Goal: Transaction & Acquisition: Purchase product/service

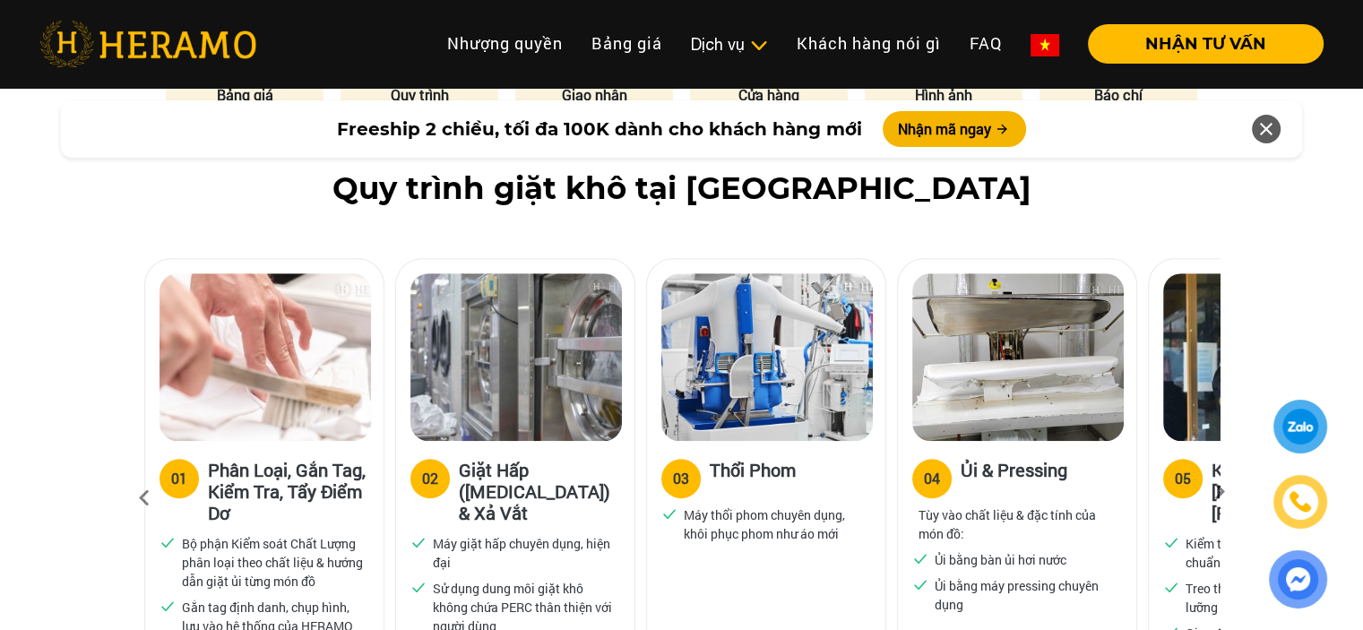
scroll to position [986, 0]
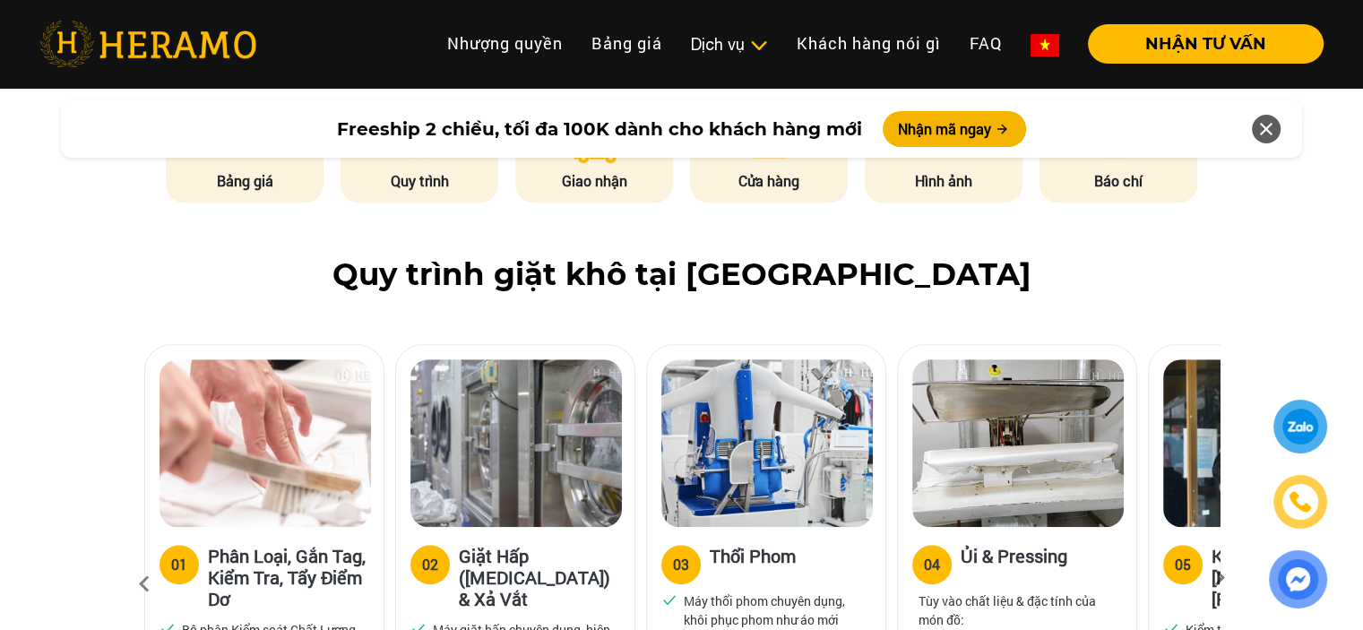
click at [1219, 578] on icon at bounding box center [1219, 584] width 32 height 12
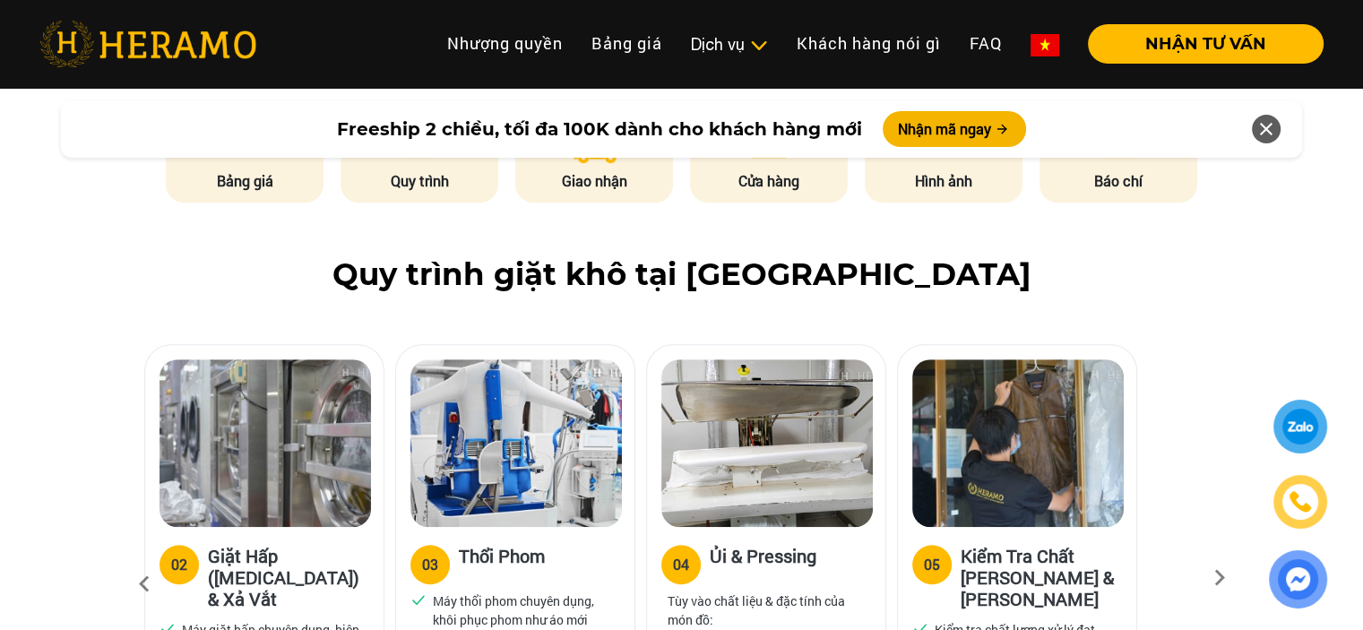
click at [1219, 578] on icon at bounding box center [1219, 584] width 32 height 12
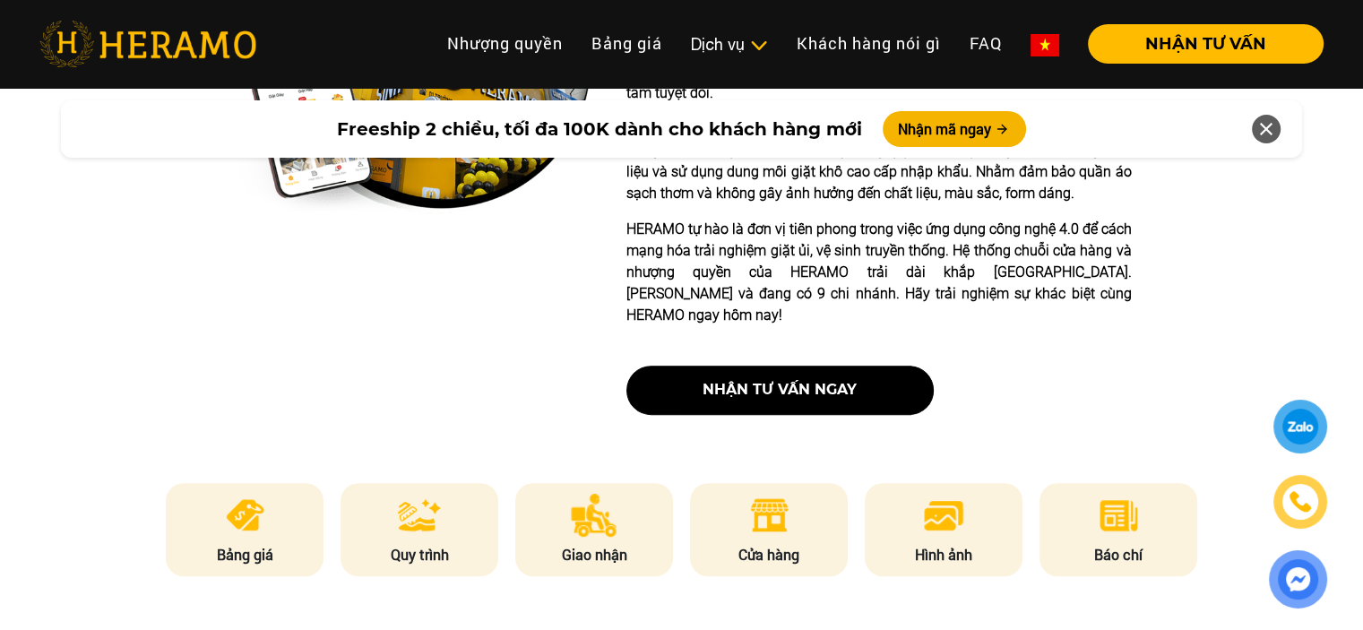
scroll to position [448, 0]
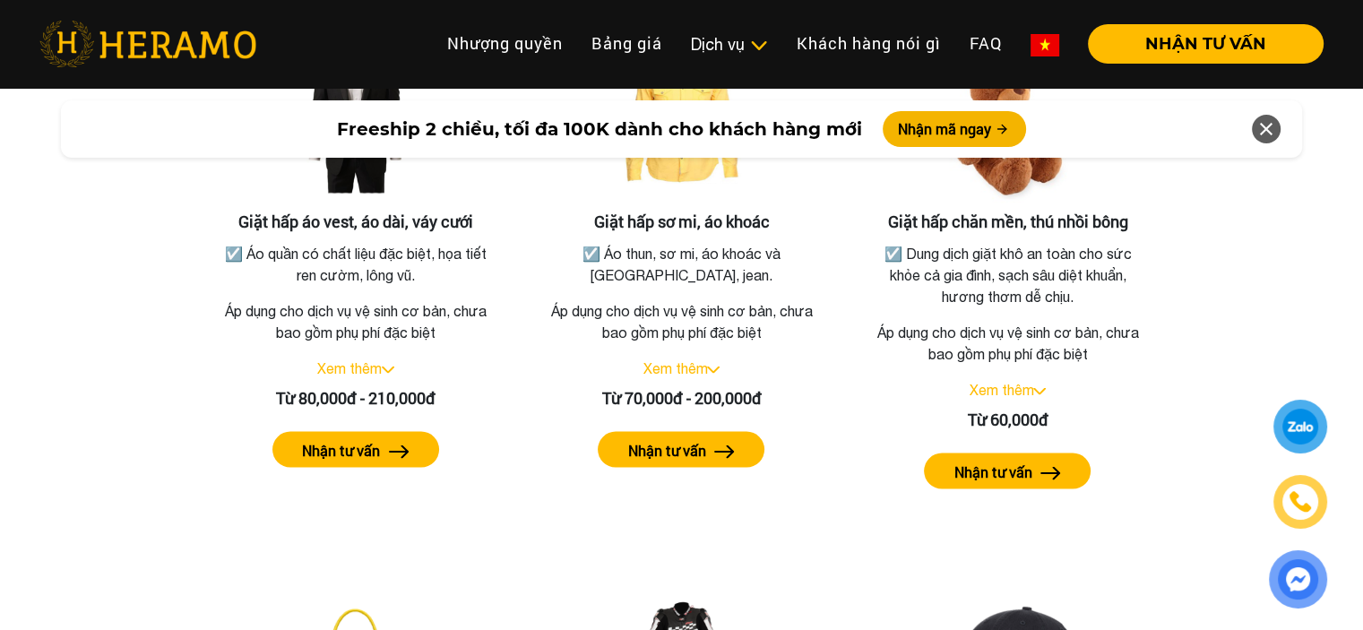
scroll to position [3405, 0]
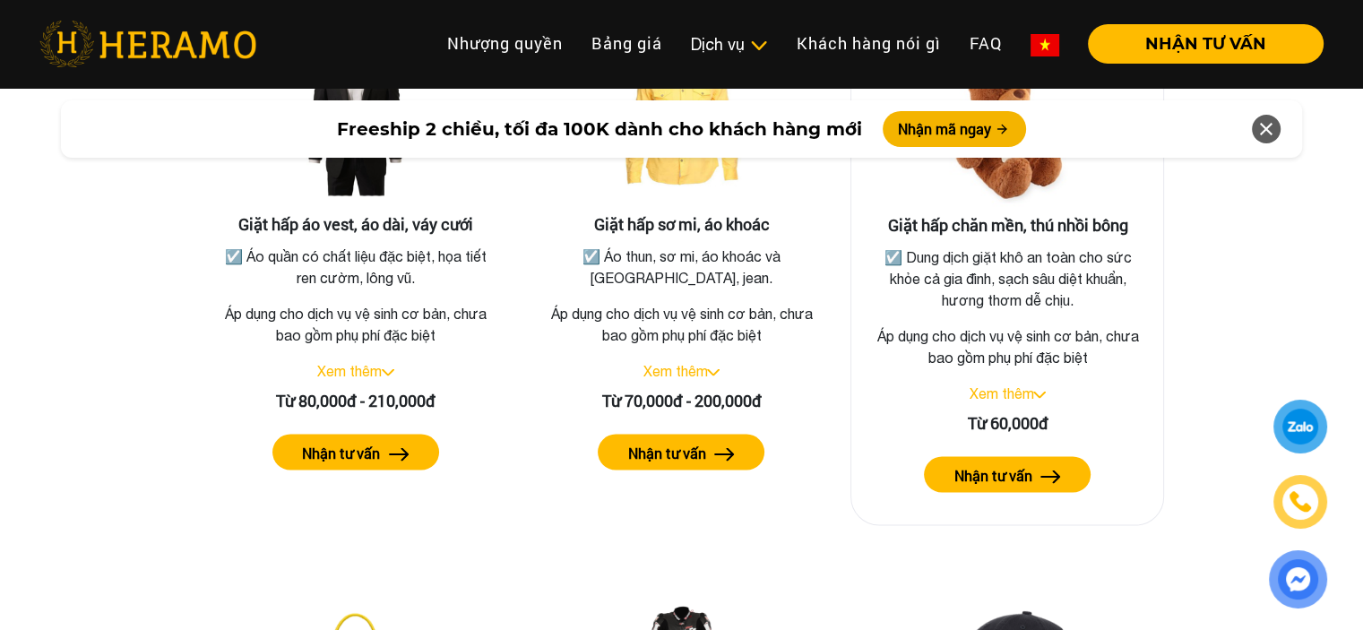
click at [1042, 391] on img at bounding box center [1039, 394] width 13 height 7
click at [1007, 464] on label "Nhận tư vấn" at bounding box center [992, 475] width 78 height 22
